Goal: Task Accomplishment & Management: Use online tool/utility

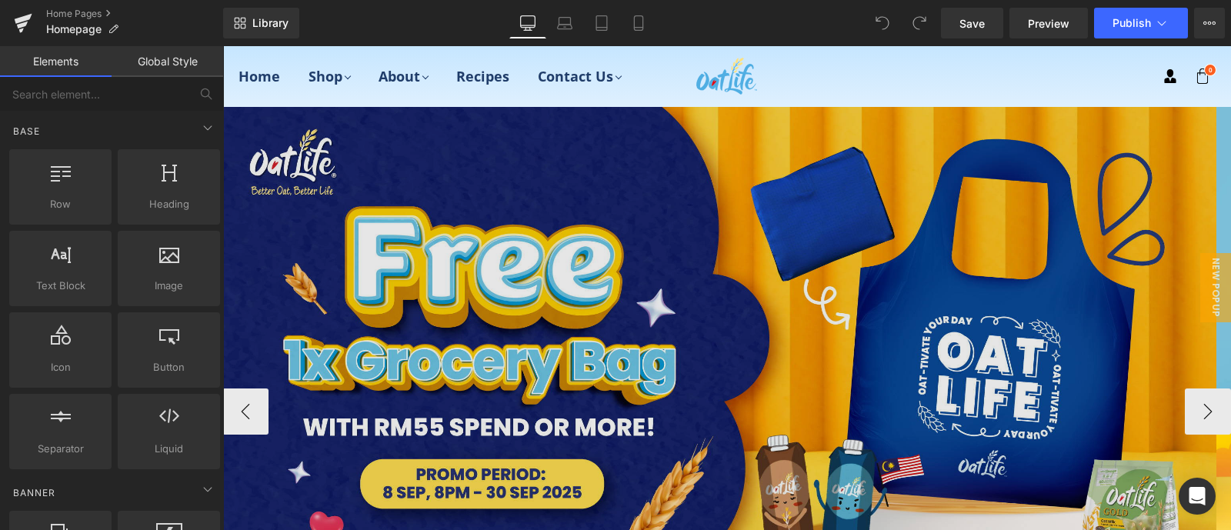
click at [640, 258] on img at bounding box center [719, 355] width 994 height 497
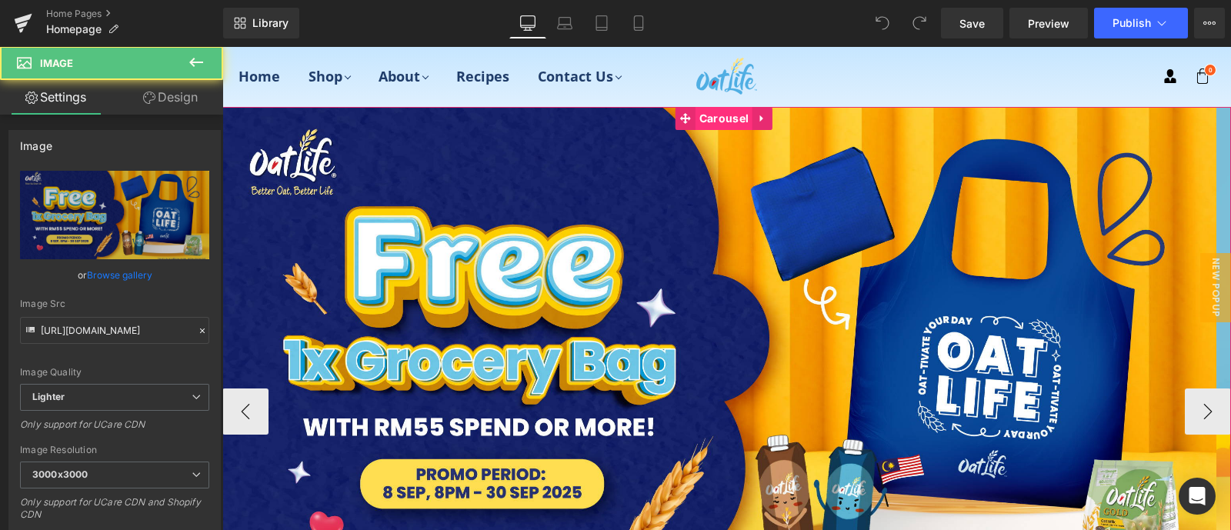
click at [695, 115] on span "Carousel" at bounding box center [723, 118] width 57 height 23
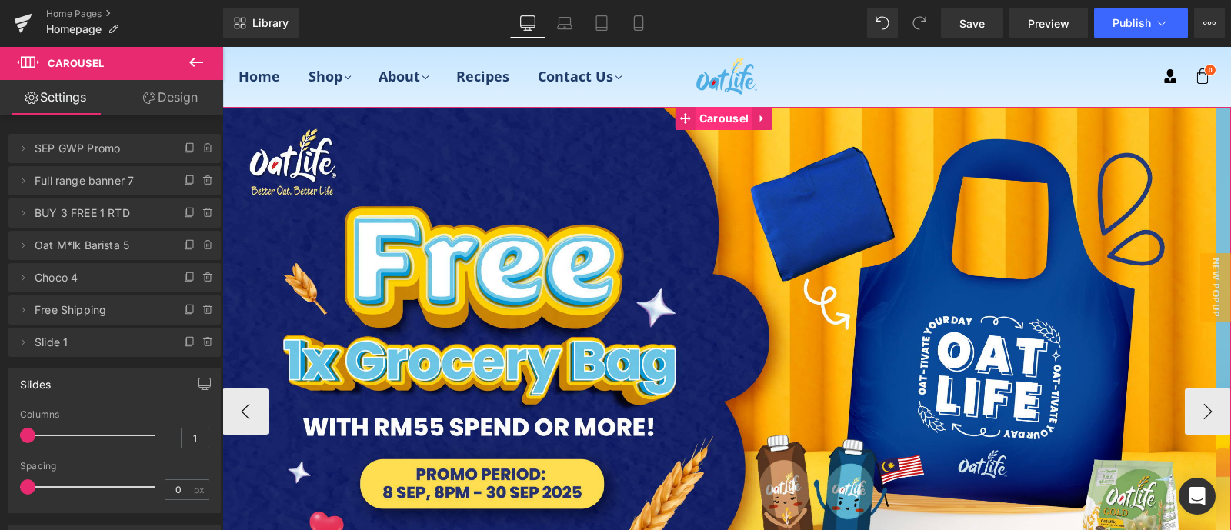
click at [707, 123] on span "Carousel" at bounding box center [723, 118] width 57 height 23
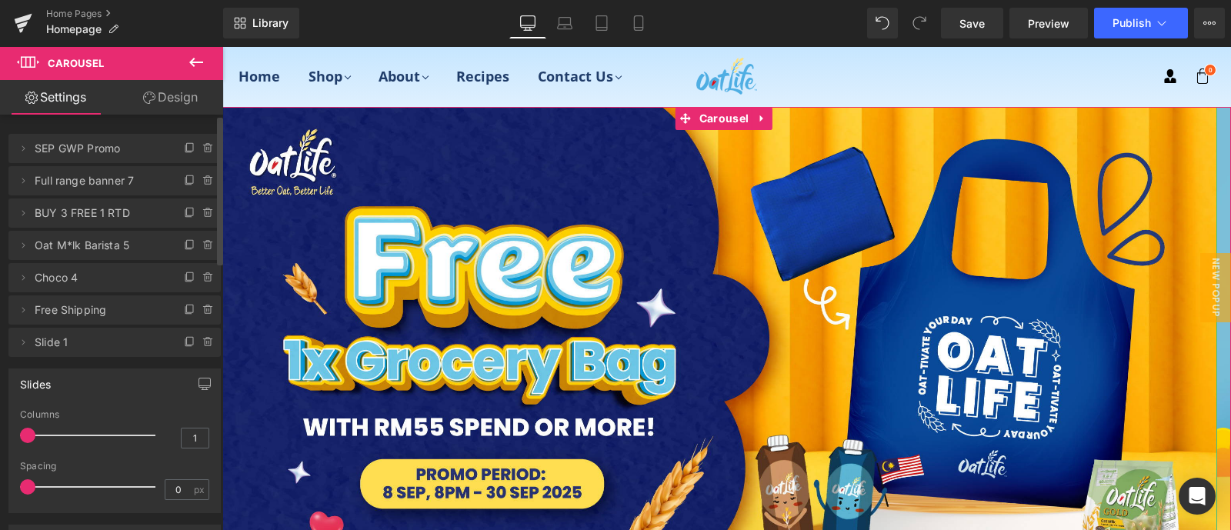
click at [104, 180] on span "Full range banner 7" at bounding box center [99, 180] width 129 height 29
click at [163, 182] on li "Delete Cancel Full range banner 7 Full range banner 7 Name Full range banner 7" at bounding box center [114, 180] width 212 height 29
click at [184, 150] on icon at bounding box center [190, 148] width 12 height 12
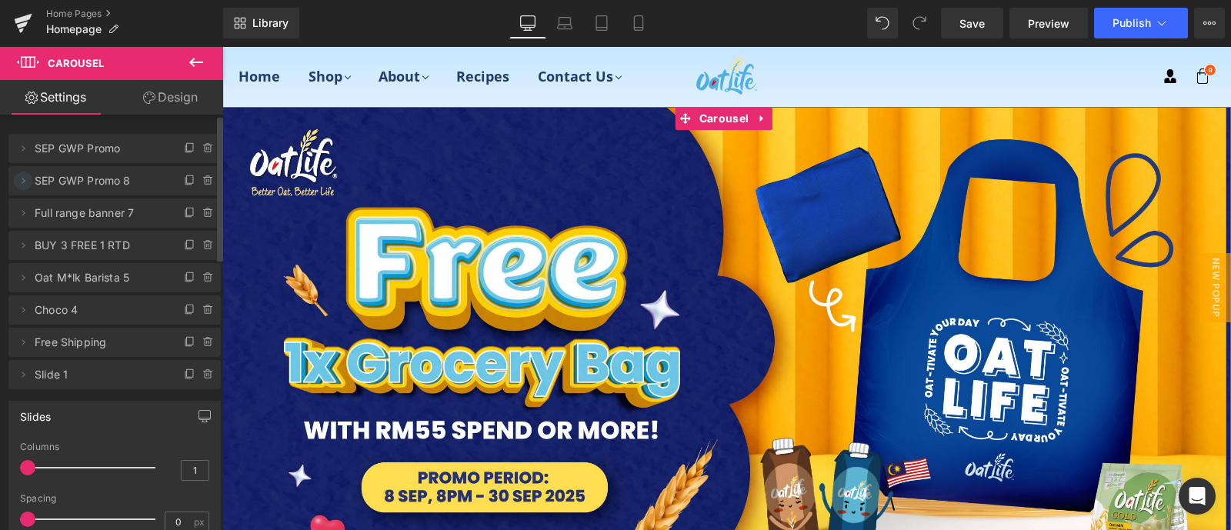
click at [25, 178] on icon at bounding box center [23, 181] width 12 height 12
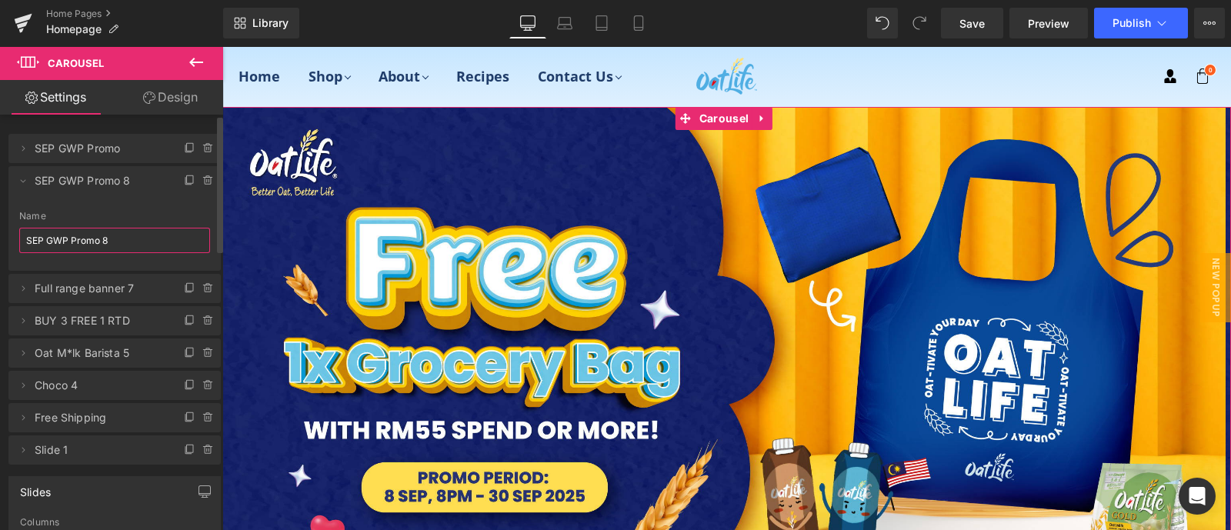
drag, startPoint x: 115, startPoint y: 244, endPoint x: 0, endPoint y: 254, distance: 115.8
click at [0, 254] on div "Delete Cancel SEP GWP Promo SEP GWP Promo Name SEP GWP Promo Delete Cancel SEP …" at bounding box center [115, 291] width 230 height 346
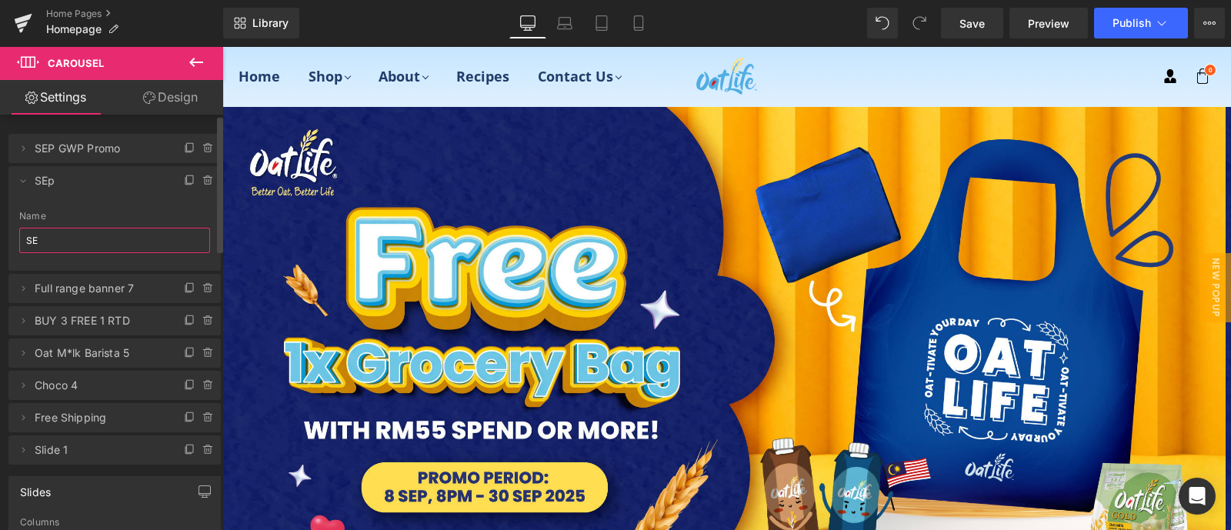
type input "S"
type input "Mooncake Sep"
click at [138, 211] on div "Name" at bounding box center [114, 216] width 191 height 11
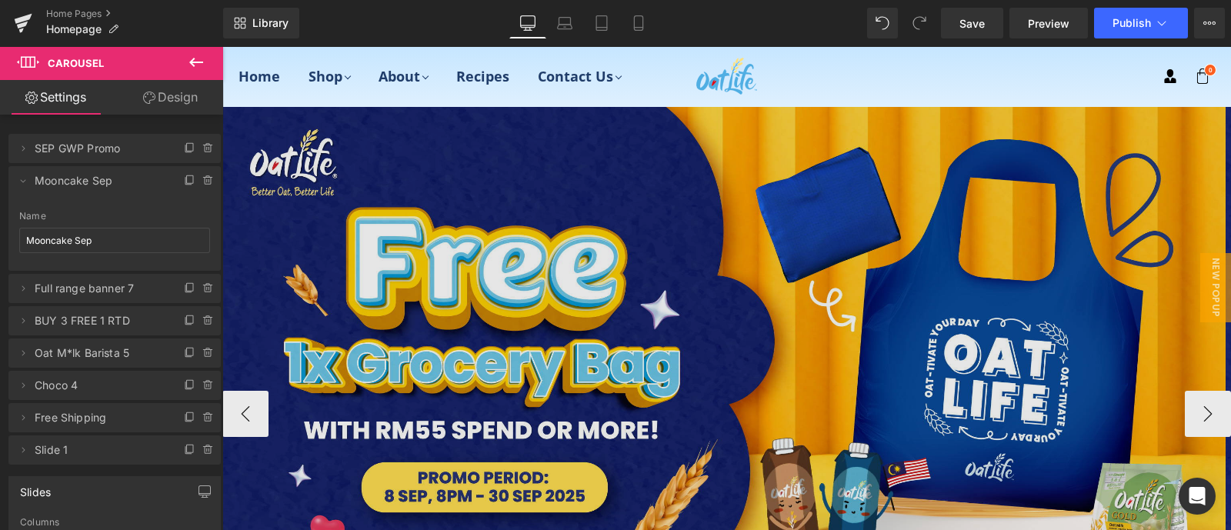
click at [442, 249] on img at bounding box center [723, 358] width 1003 height 502
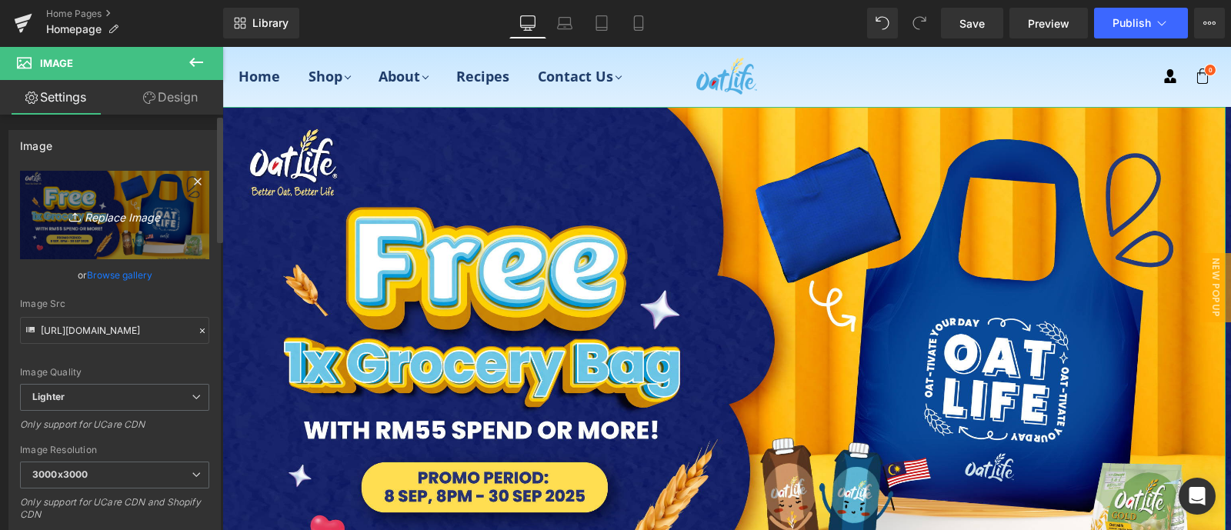
click at [122, 217] on icon "Replace Image" at bounding box center [114, 214] width 123 height 19
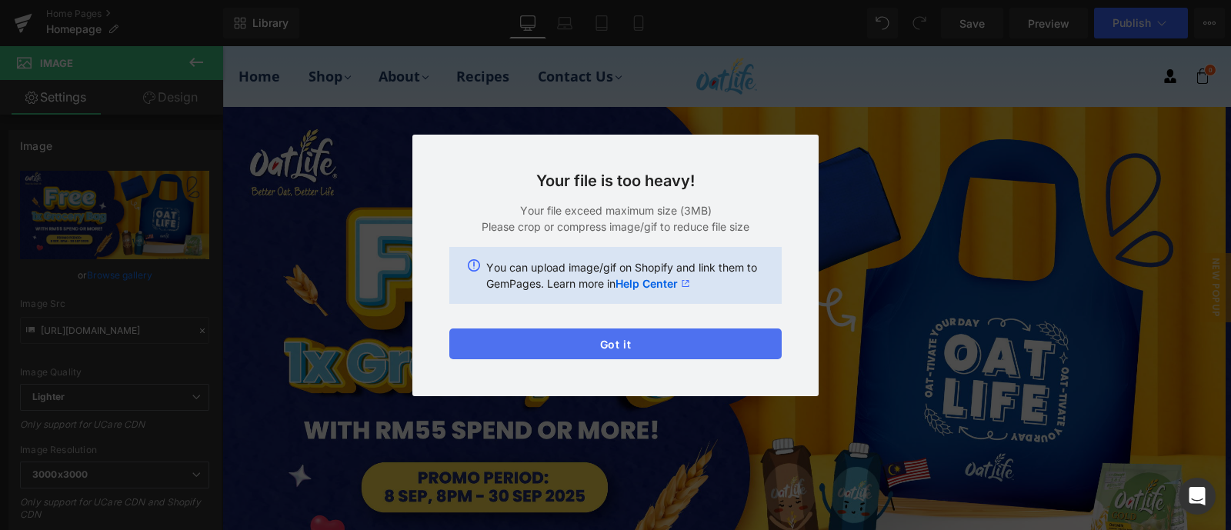
click at [704, 352] on button "Got it" at bounding box center [615, 343] width 332 height 31
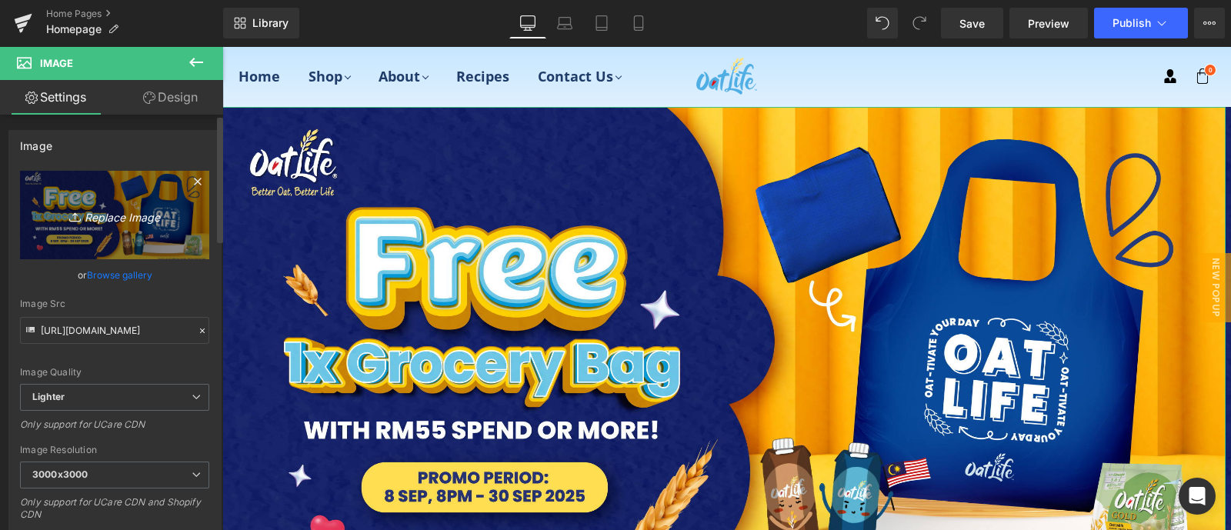
click at [118, 212] on icon "Replace Image" at bounding box center [114, 214] width 123 height 19
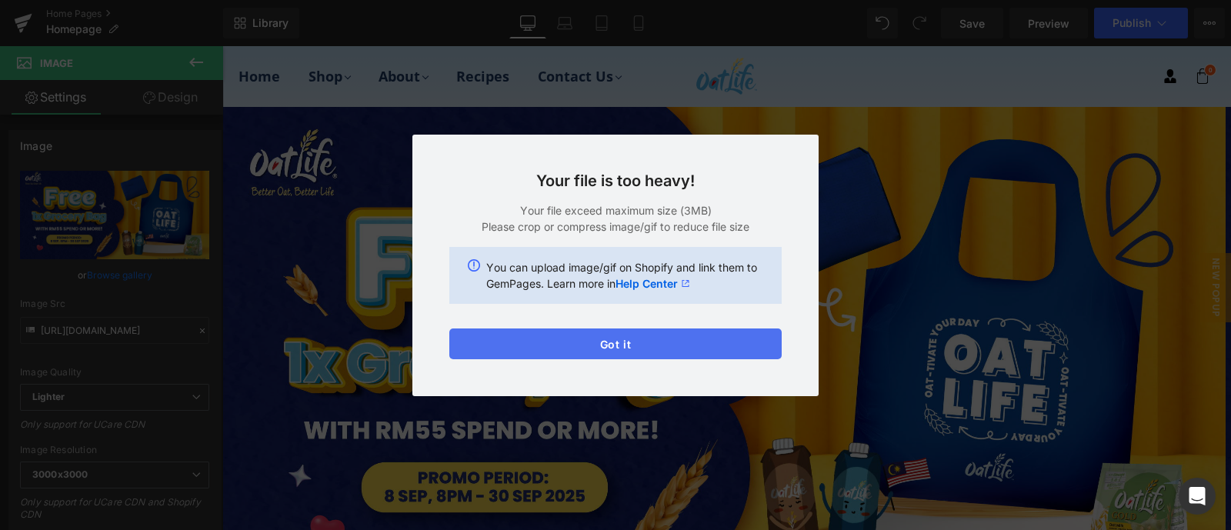
click at [736, 346] on button "Got it" at bounding box center [615, 343] width 332 height 31
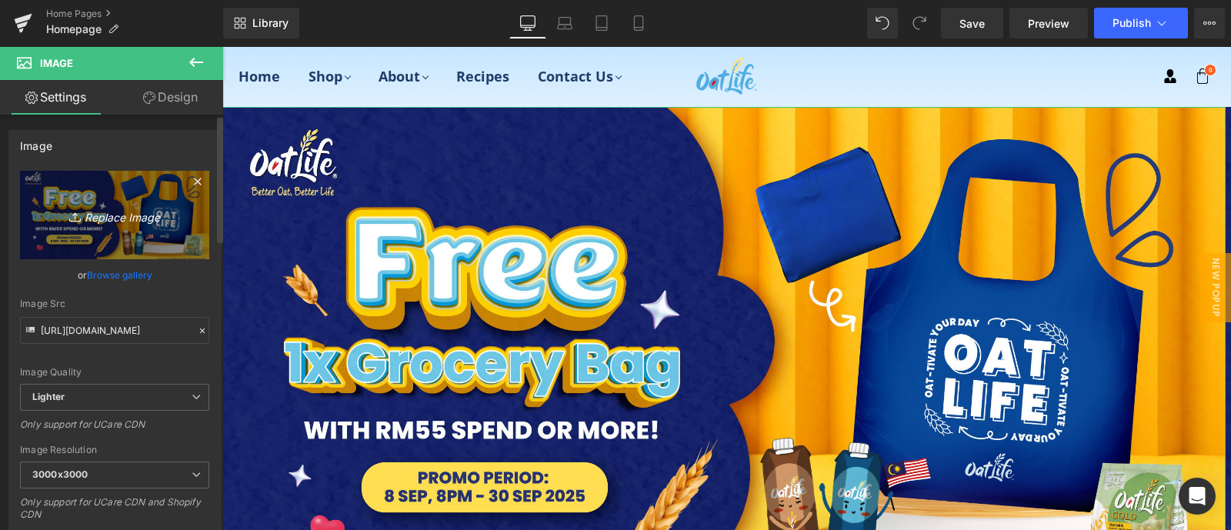
click at [108, 210] on icon "Replace Image" at bounding box center [114, 214] width 123 height 19
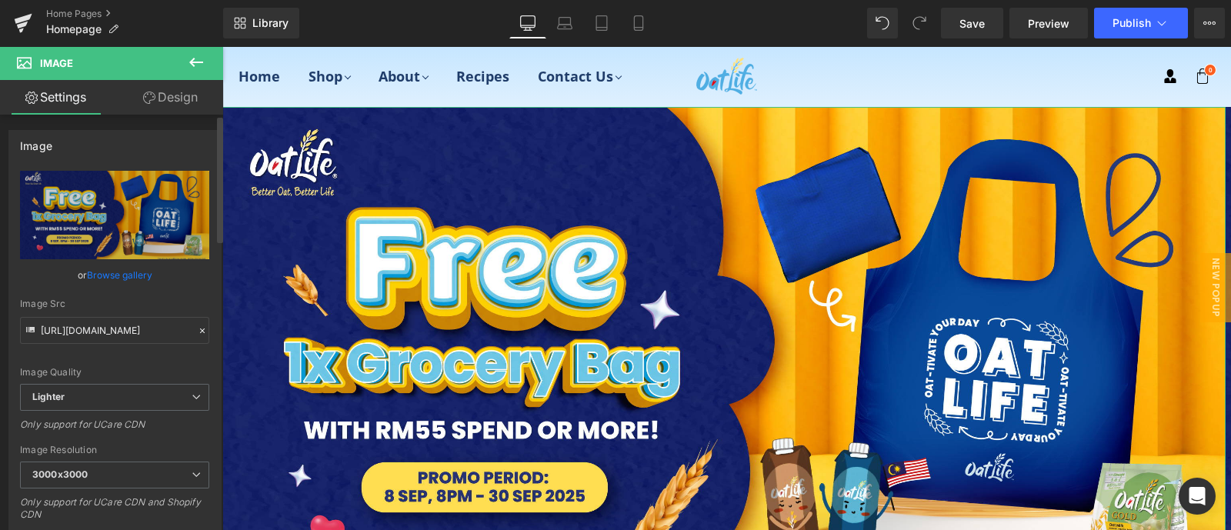
click at [125, 267] on link "Browse gallery" at bounding box center [119, 275] width 65 height 27
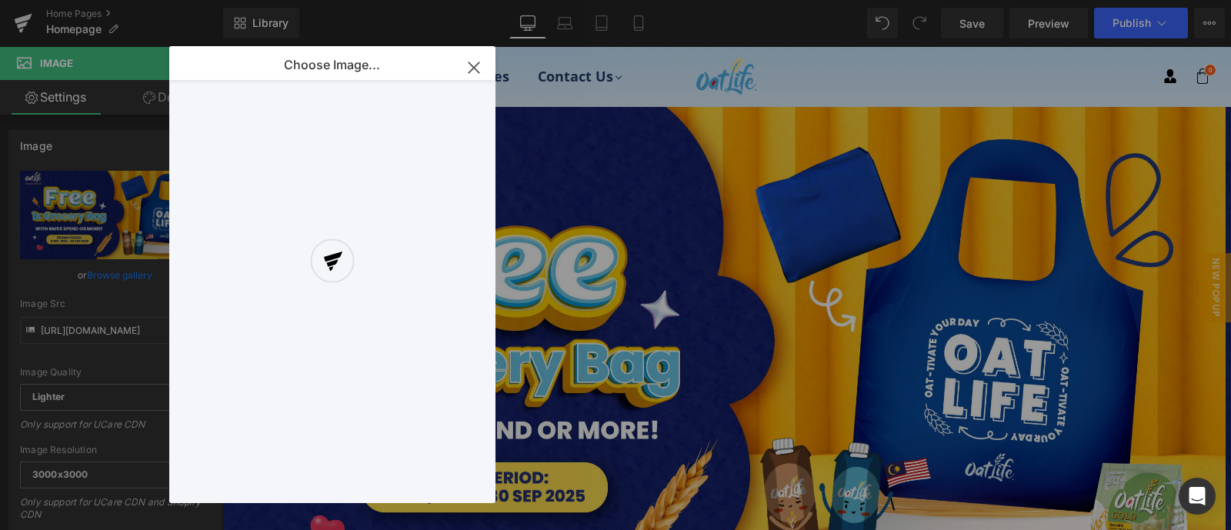
click at [475, 65] on div at bounding box center [332, 274] width 326 height 457
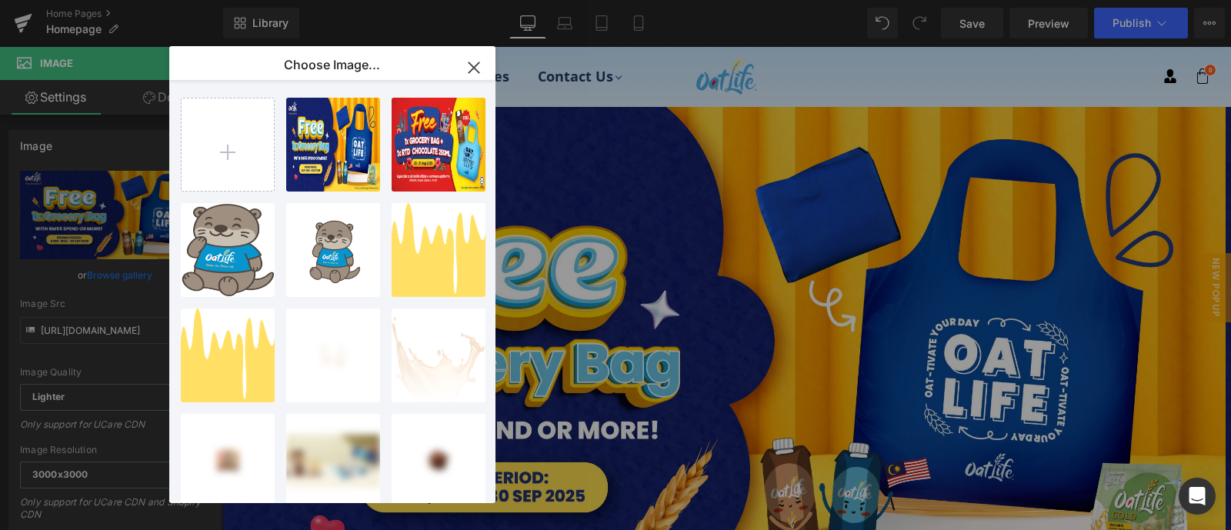
click at [474, 69] on icon "button" at bounding box center [474, 67] width 25 height 25
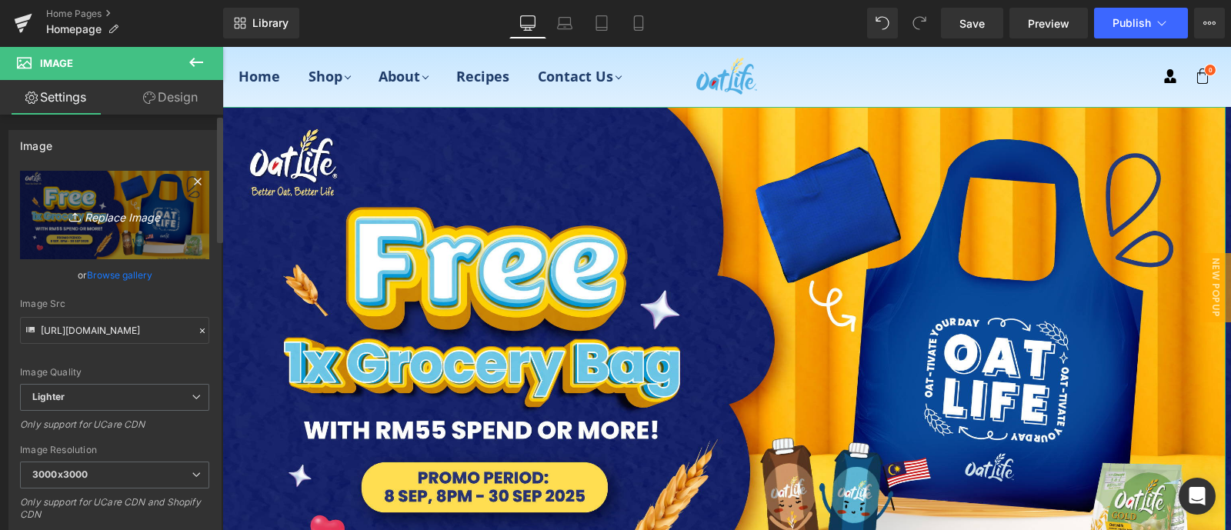
click at [101, 215] on icon "Replace Image" at bounding box center [114, 214] width 123 height 19
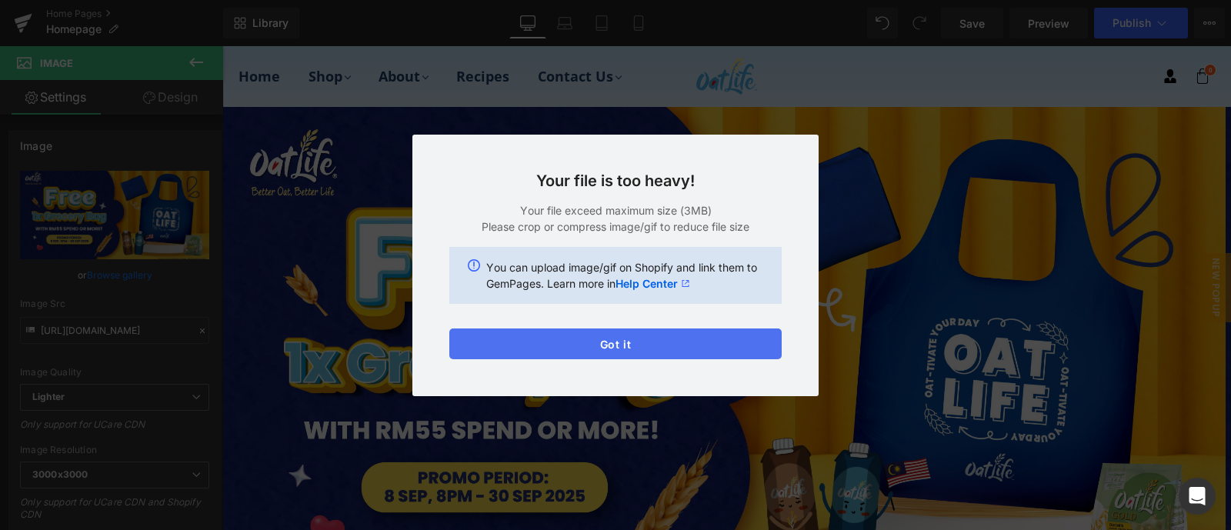
click at [627, 338] on button "Got it" at bounding box center [615, 343] width 332 height 31
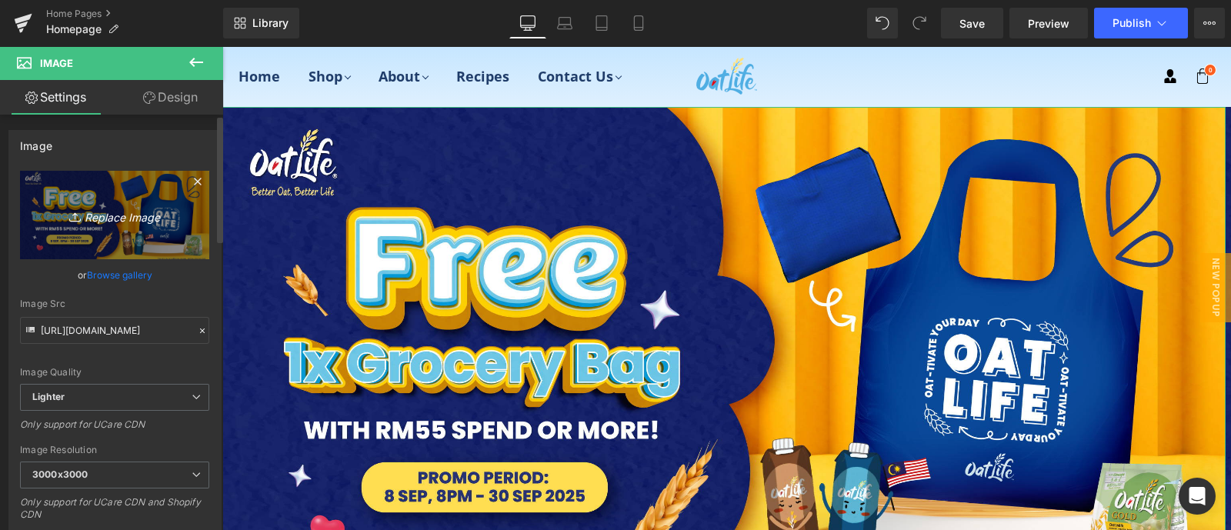
click at [109, 216] on icon "Replace Image" at bounding box center [114, 214] width 123 height 19
click at [108, 215] on icon "Replace Image" at bounding box center [114, 214] width 123 height 19
click at [110, 213] on icon "Replace Image" at bounding box center [114, 214] width 123 height 19
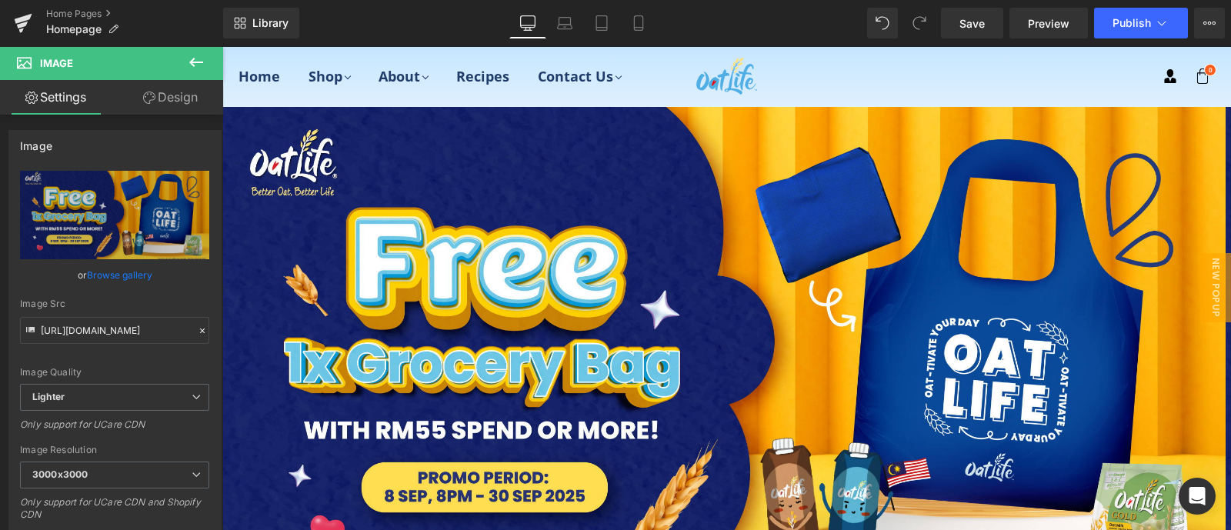
click at [192, 58] on icon at bounding box center [196, 62] width 18 height 18
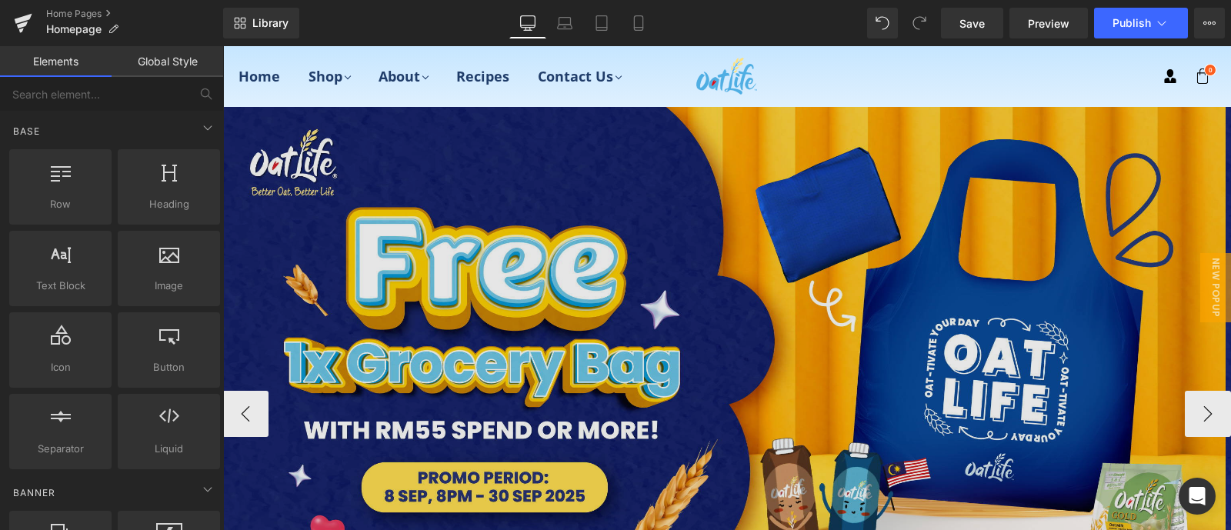
click at [786, 212] on img at bounding box center [723, 358] width 1003 height 502
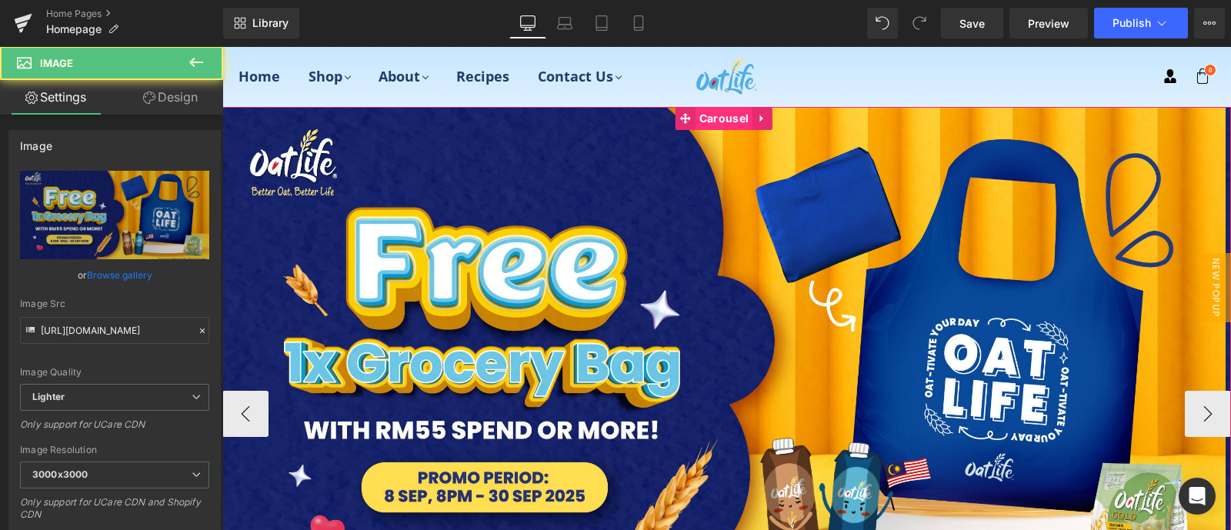
click at [716, 117] on span "Carousel" at bounding box center [723, 118] width 57 height 23
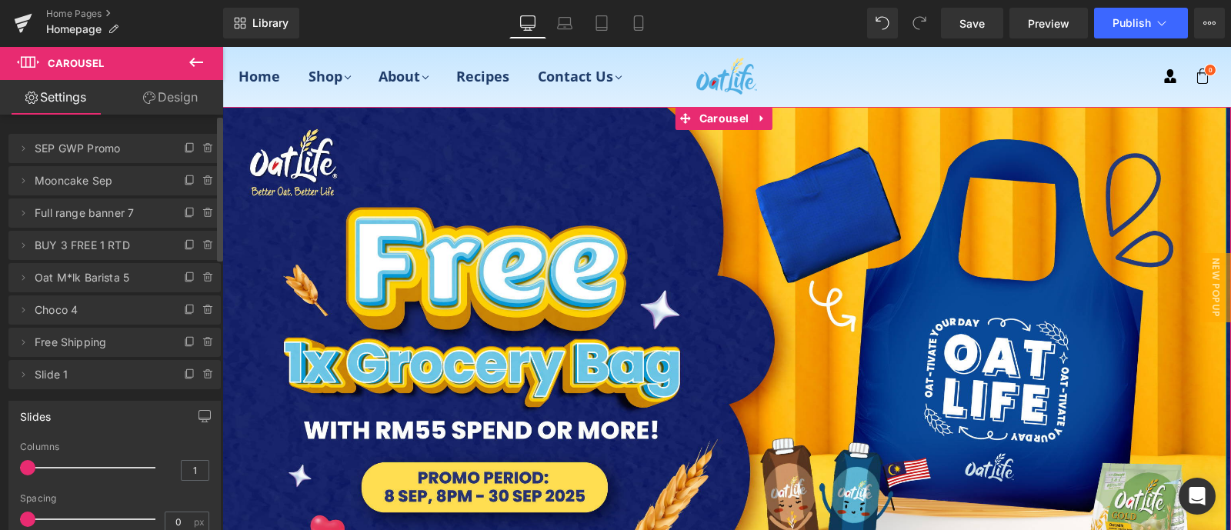
click at [79, 181] on span "Mooncake Sep" at bounding box center [99, 180] width 129 height 29
click at [88, 181] on span "Mooncake Sep" at bounding box center [99, 180] width 129 height 29
click at [142, 189] on span "Mooncake Sep" at bounding box center [99, 180] width 129 height 29
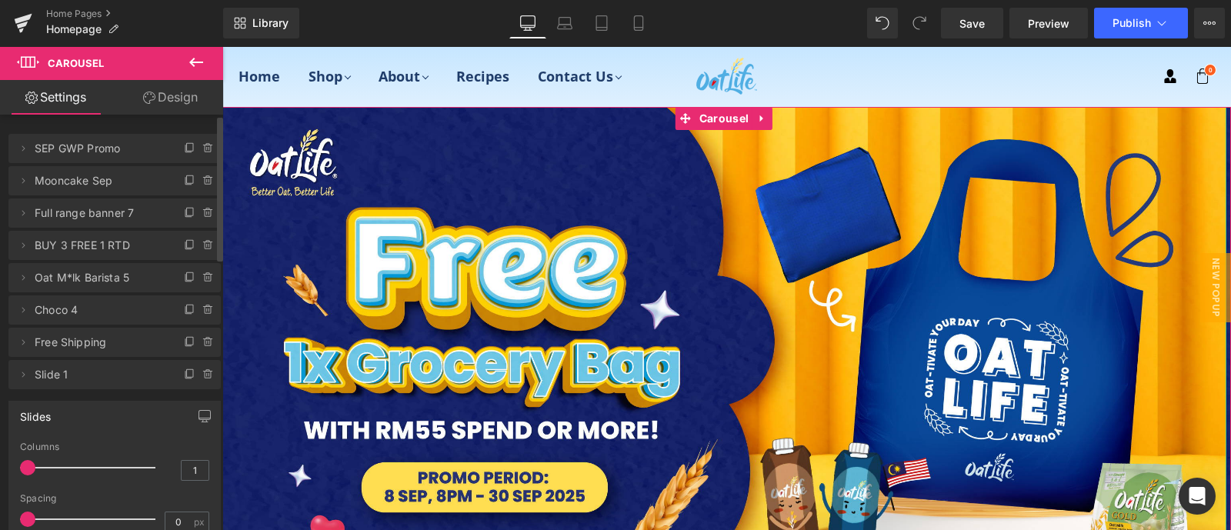
click at [142, 189] on span "Mooncake Sep" at bounding box center [99, 180] width 129 height 29
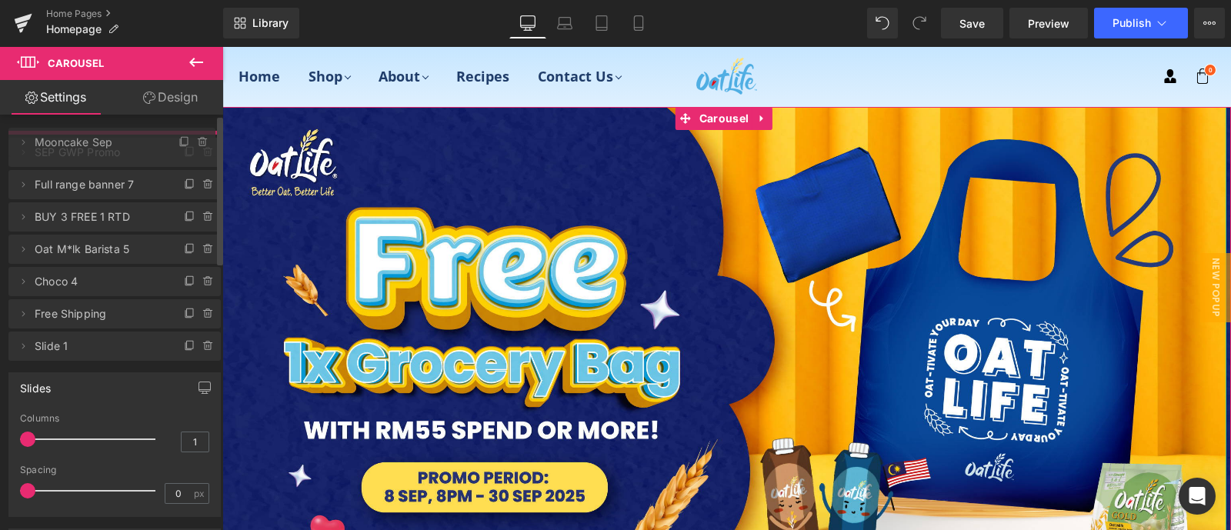
drag, startPoint x: 95, startPoint y: 179, endPoint x: 103, endPoint y: 141, distance: 39.4
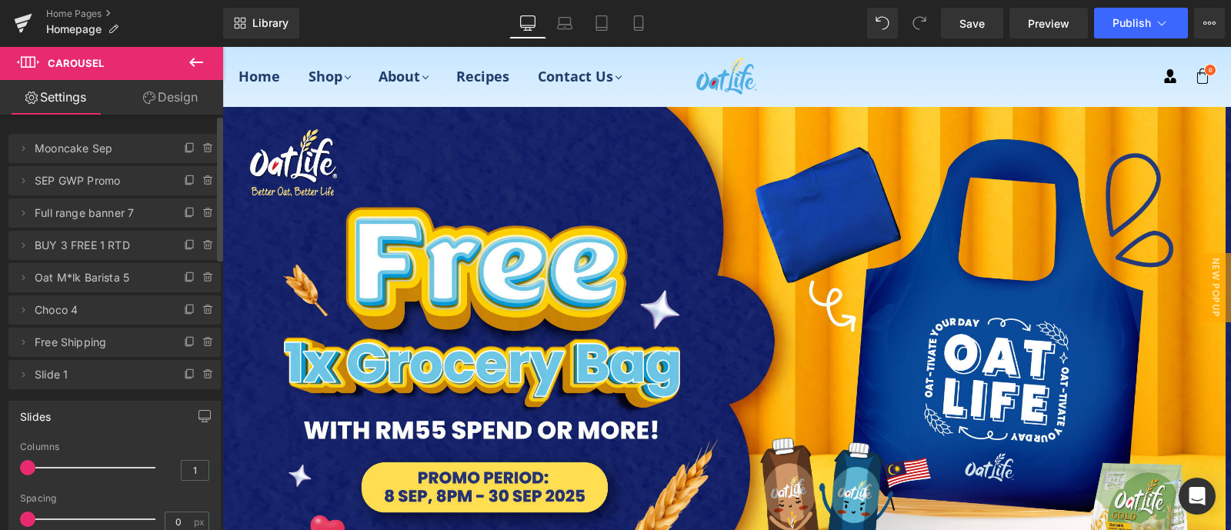
click at [109, 149] on span "Mooncake Sep" at bounding box center [99, 148] width 129 height 29
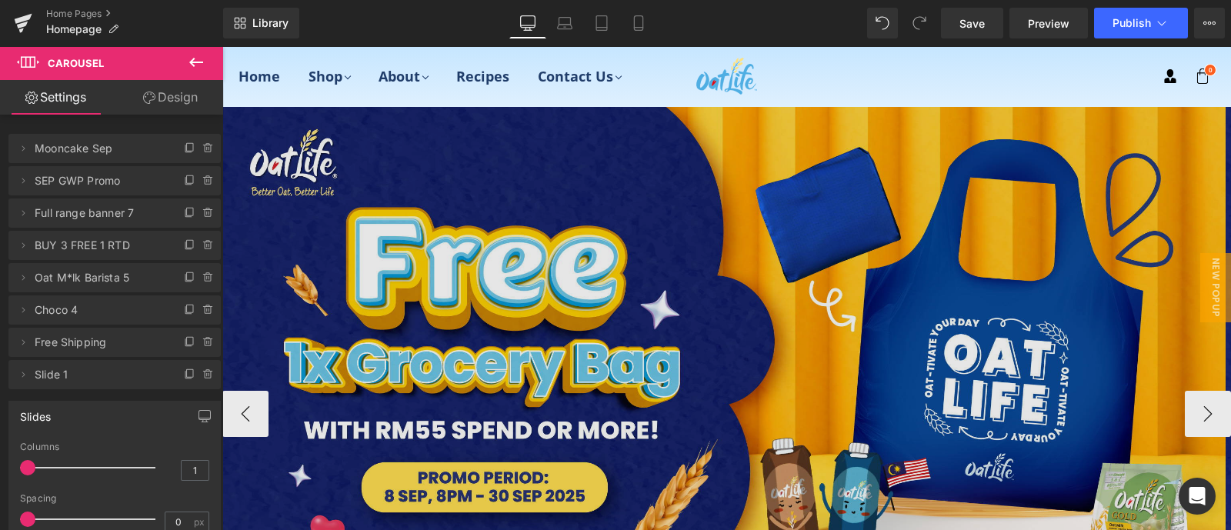
click at [639, 345] on img at bounding box center [723, 358] width 1003 height 502
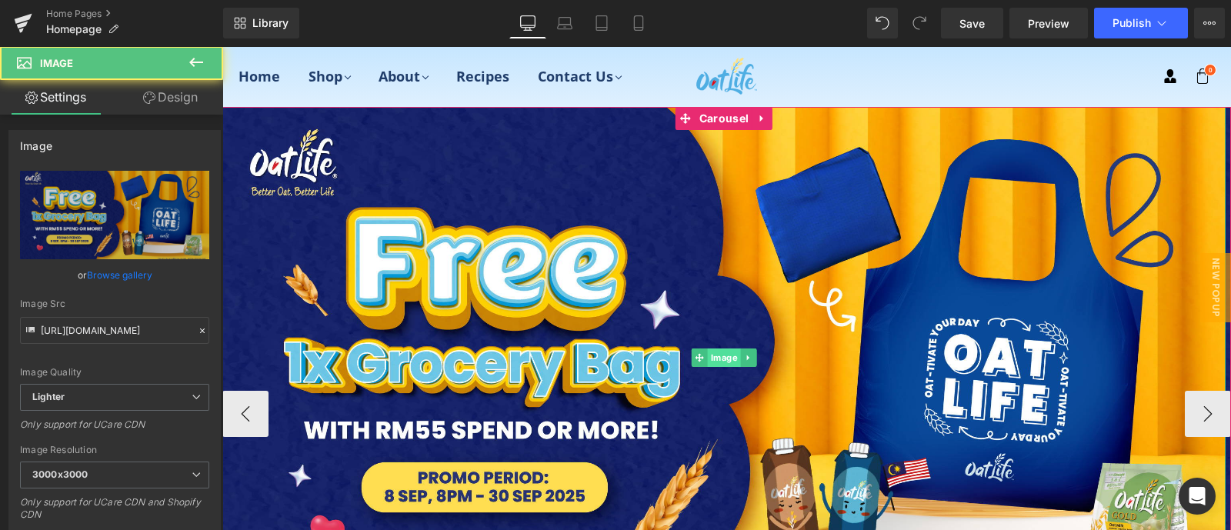
click at [723, 355] on span "Image" at bounding box center [724, 357] width 33 height 18
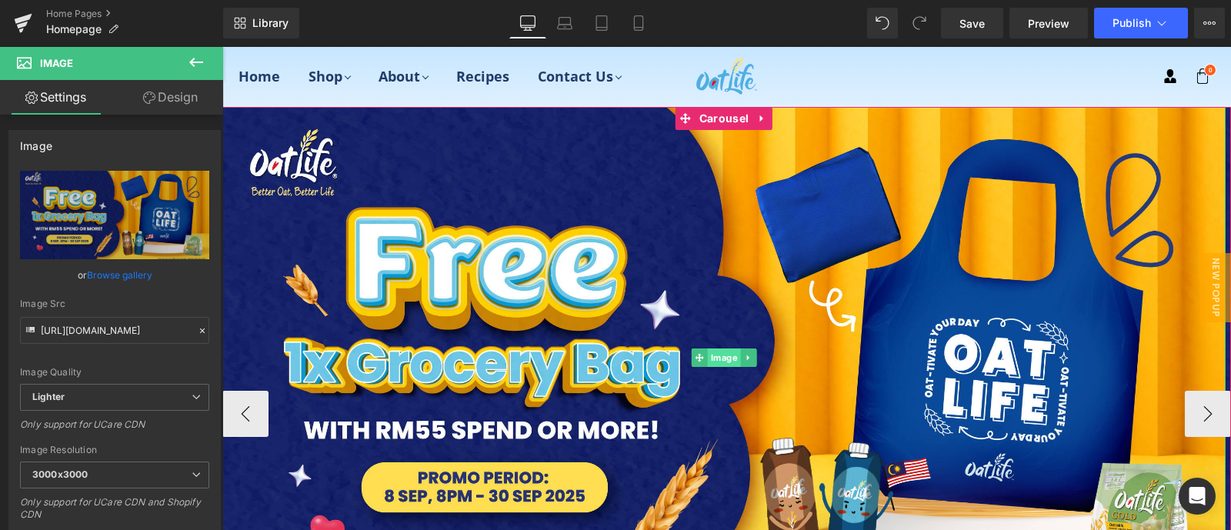
click at [718, 355] on span "Image" at bounding box center [724, 357] width 33 height 18
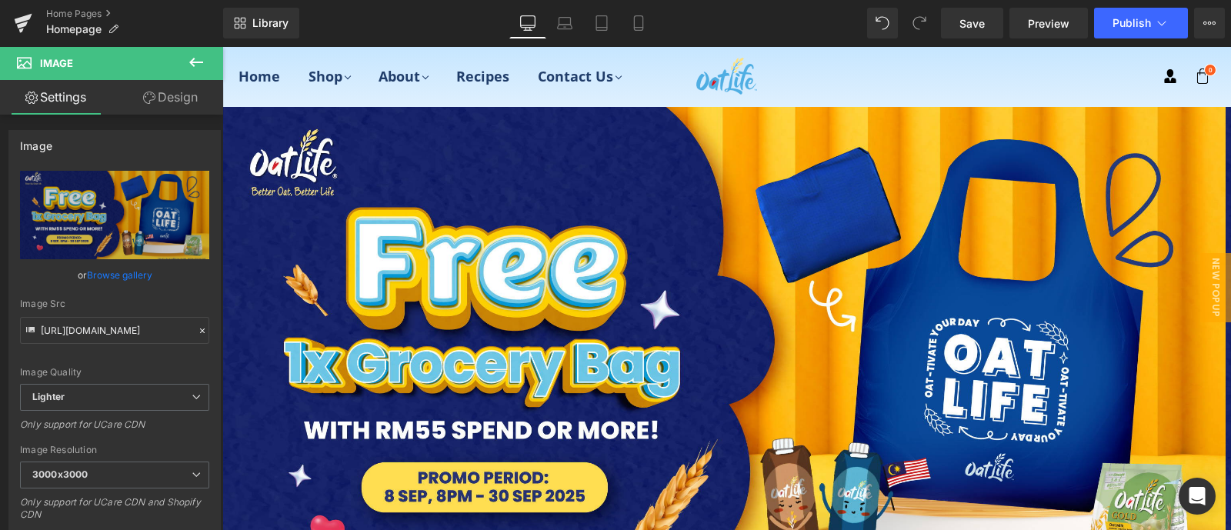
click at [138, 63] on span "Image" at bounding box center [92, 63] width 154 height 34
click at [136, 62] on span "Image" at bounding box center [92, 63] width 154 height 34
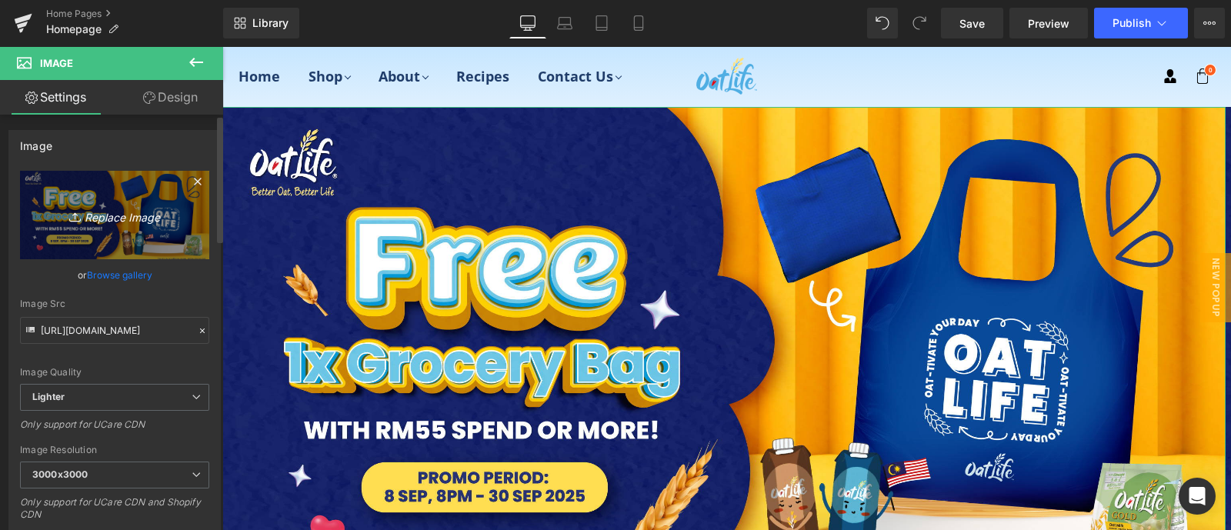
click at [128, 215] on icon "Replace Image" at bounding box center [114, 214] width 123 height 19
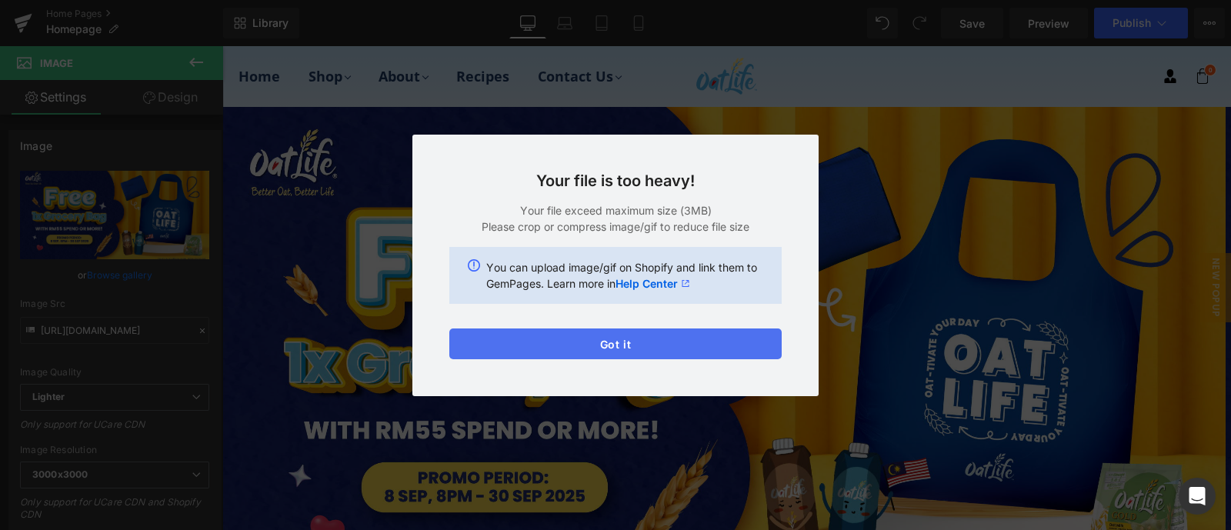
click at [671, 347] on button "Got it" at bounding box center [615, 343] width 332 height 31
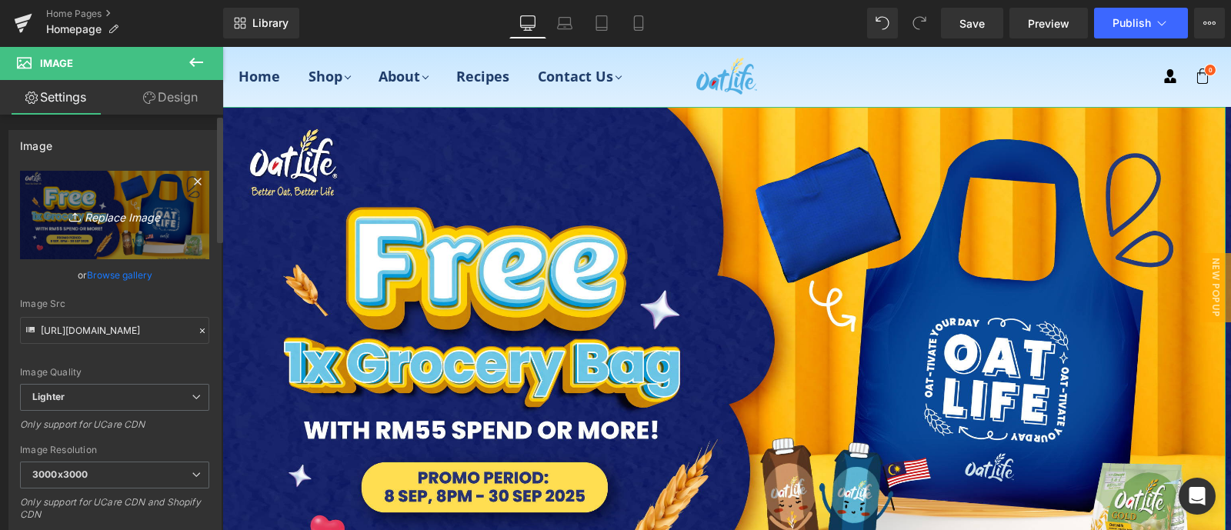
click at [109, 212] on icon "Replace Image" at bounding box center [114, 214] width 123 height 19
click at [111, 215] on icon "Replace Image" at bounding box center [114, 214] width 123 height 19
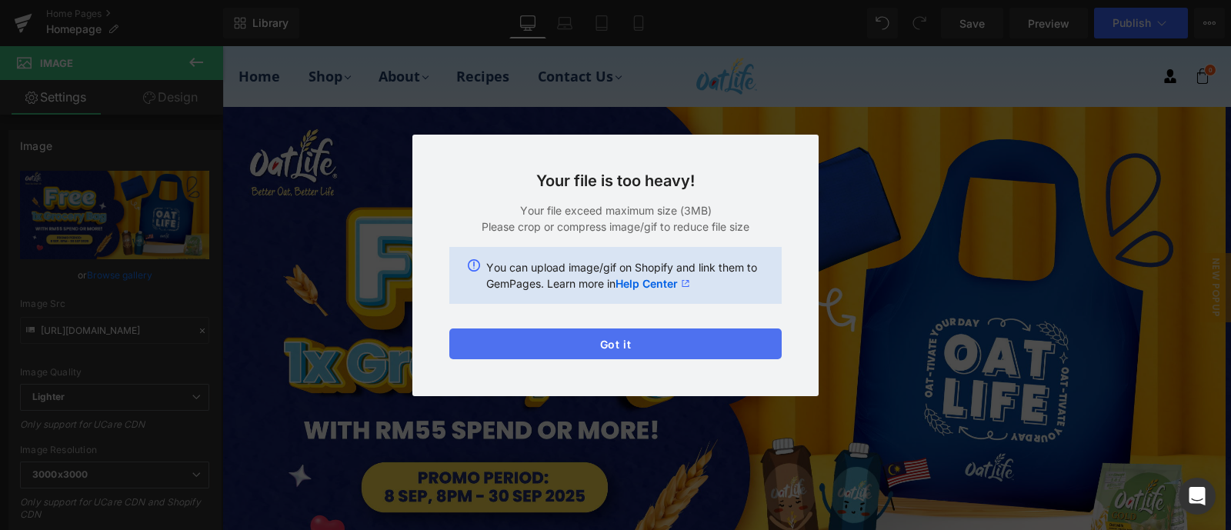
click at [723, 352] on button "Got it" at bounding box center [615, 343] width 332 height 31
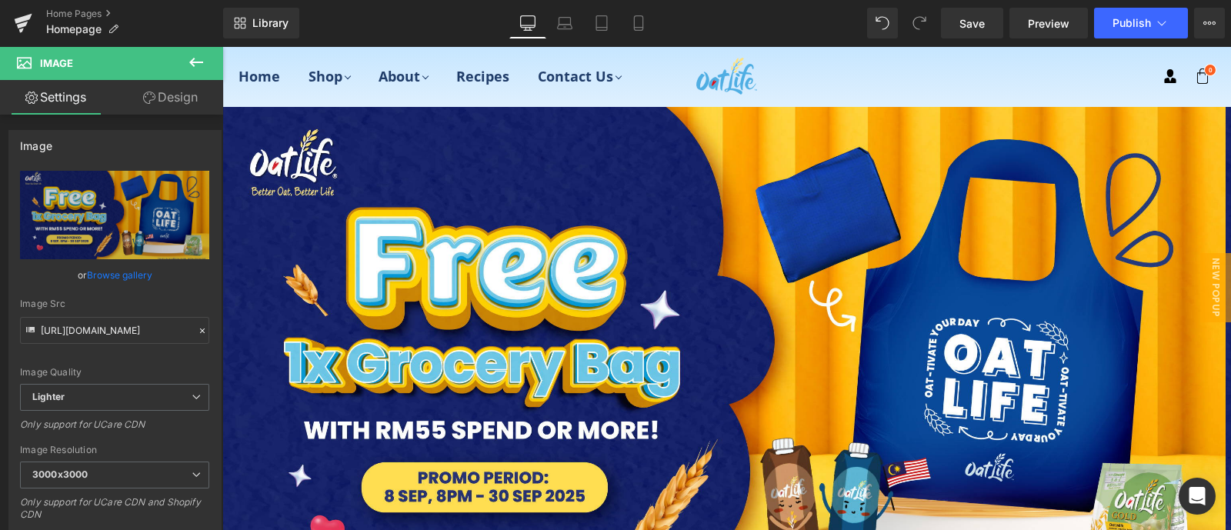
click at [195, 59] on icon at bounding box center [196, 62] width 18 height 18
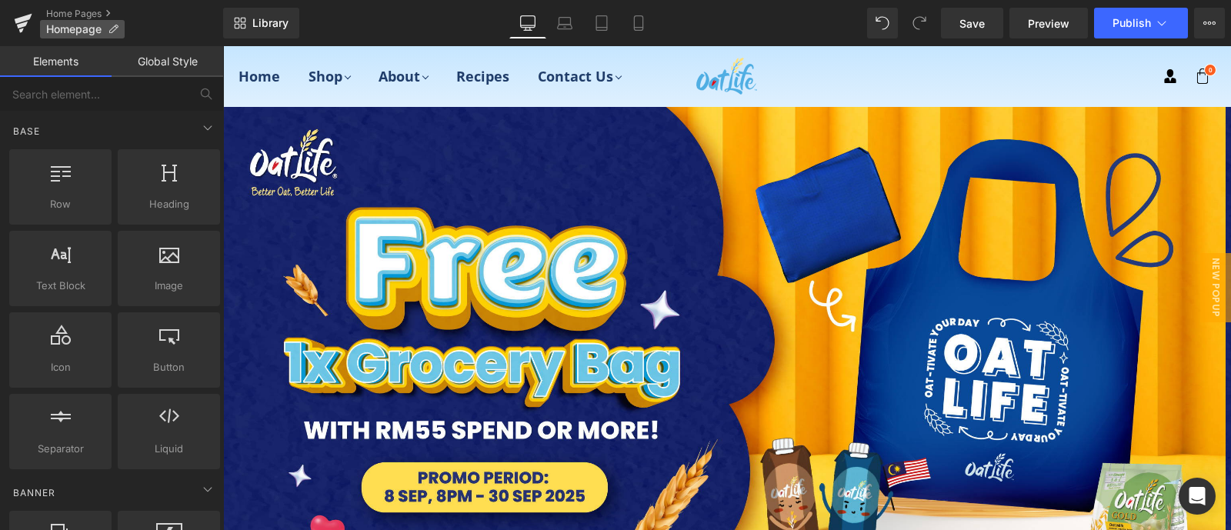
click at [75, 21] on p "Homepage" at bounding box center [82, 29] width 85 height 18
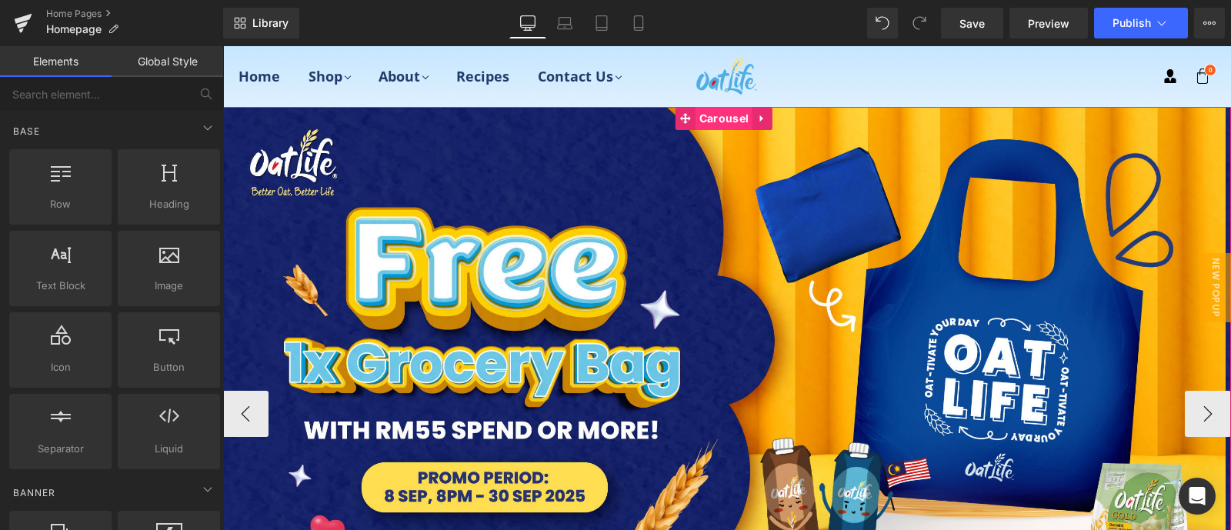
click at [704, 115] on span "Carousel" at bounding box center [723, 118] width 57 height 23
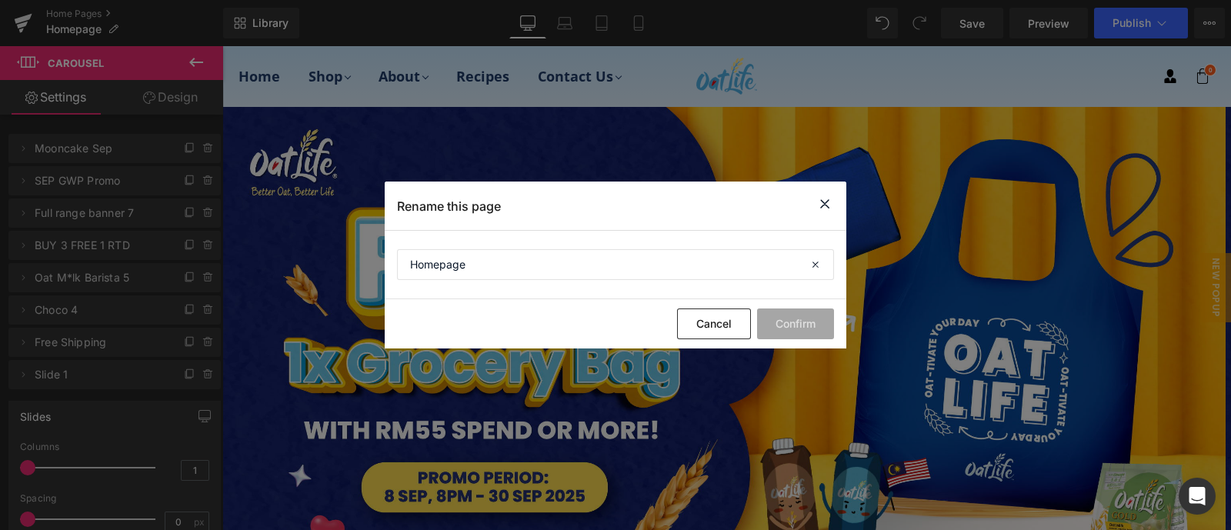
click at [823, 195] on icon at bounding box center [824, 204] width 18 height 19
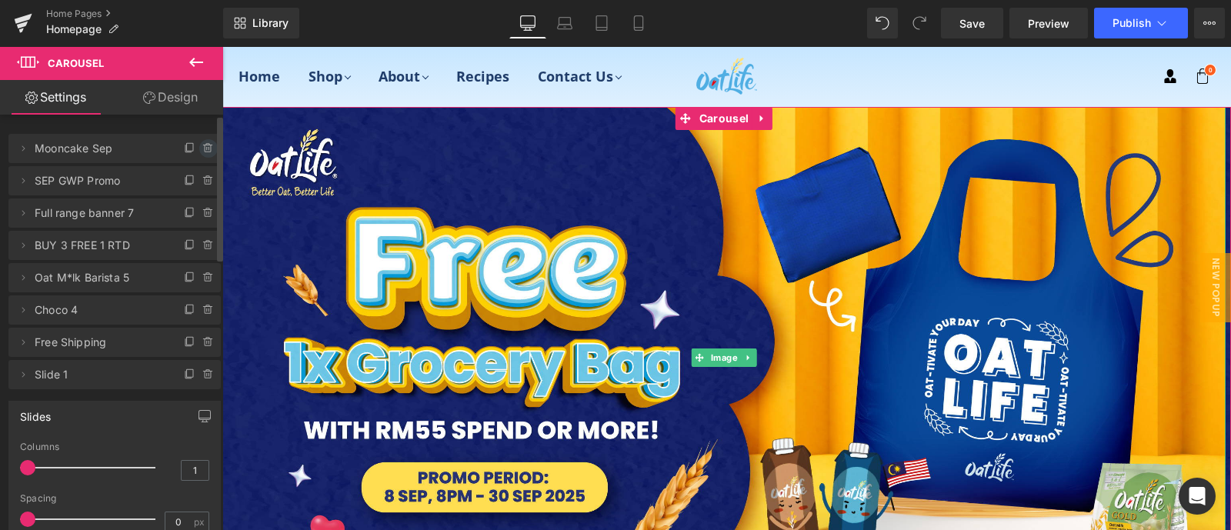
click at [208, 147] on icon at bounding box center [208, 148] width 0 height 3
click at [188, 144] on button "Delete" at bounding box center [192, 149] width 48 height 20
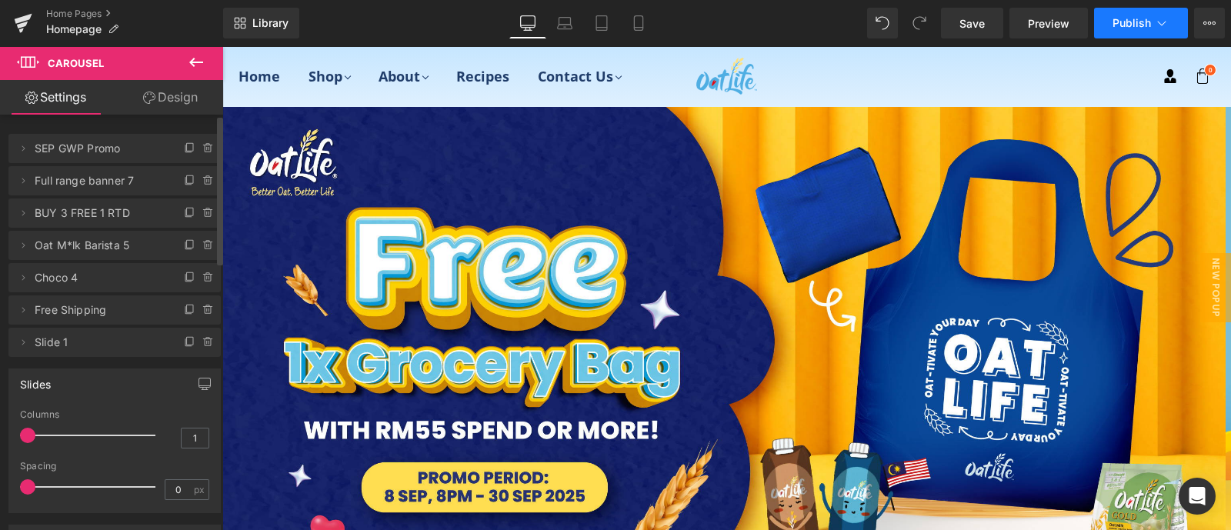
click at [1118, 19] on span "Publish" at bounding box center [1131, 23] width 38 height 12
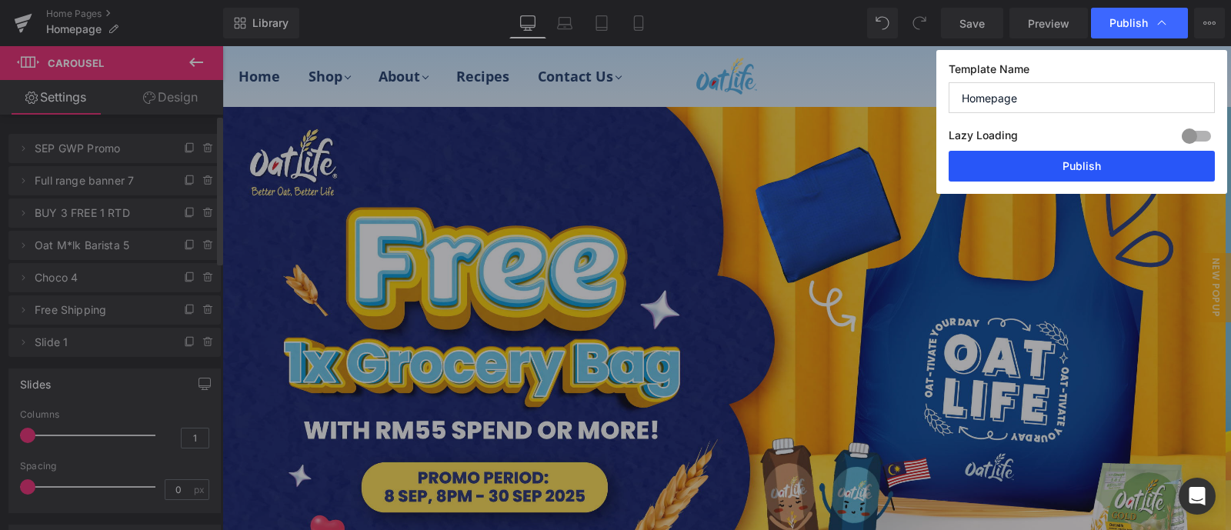
click at [1047, 168] on button "Publish" at bounding box center [1081, 166] width 266 height 31
